Goal: Find specific page/section: Find specific page/section

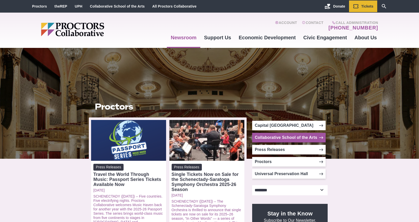
click at [278, 138] on link "Collaborative School of the Arts" at bounding box center [288, 138] width 73 height 10
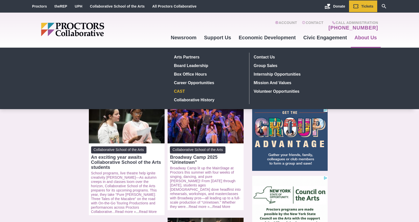
click at [182, 90] on link "CAST" at bounding box center [208, 91] width 73 height 9
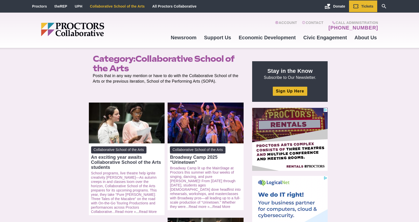
click at [112, 5] on link "Collaborative School of the Arts" at bounding box center [117, 6] width 55 height 4
